Goal: Find specific page/section: Find specific page/section

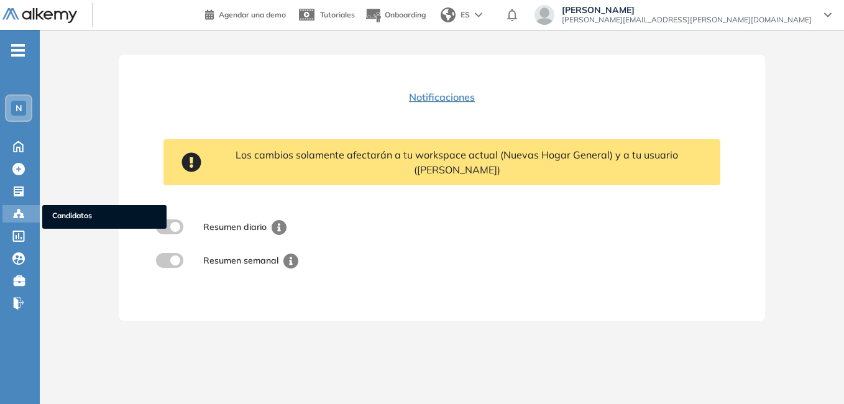
click at [80, 214] on span "Candidatos" at bounding box center [104, 217] width 104 height 14
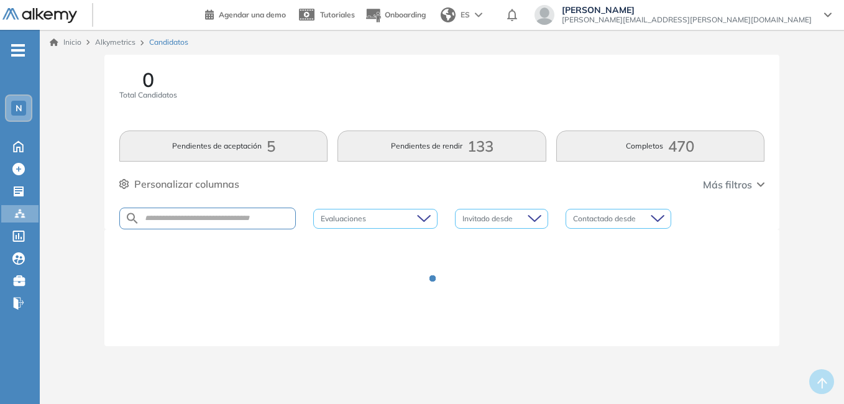
click at [19, 102] on div "N" at bounding box center [18, 108] width 15 height 15
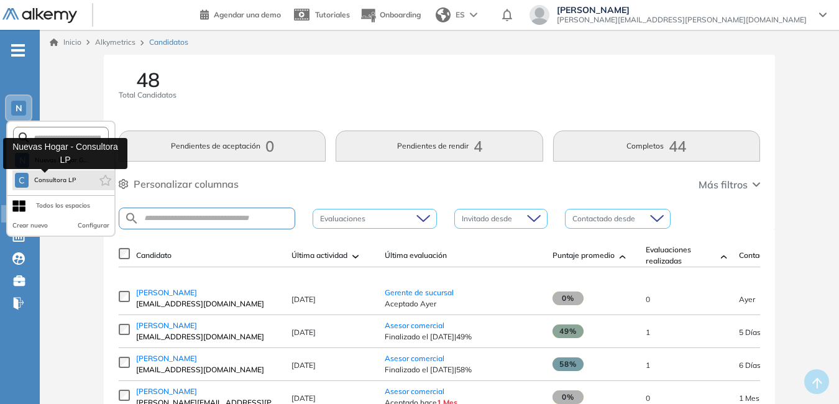
click at [50, 176] on span "Consultora LP" at bounding box center [56, 180] width 44 height 10
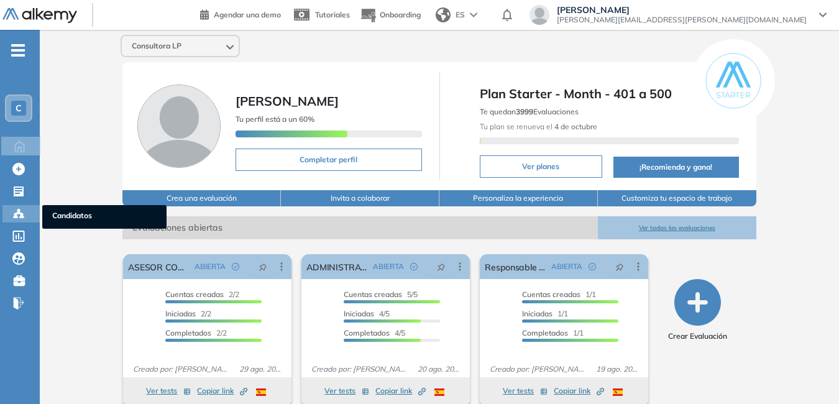
click at [29, 208] on div "Candidatos Candidatos" at bounding box center [20, 213] width 37 height 17
